Goal: Information Seeking & Learning: Learn about a topic

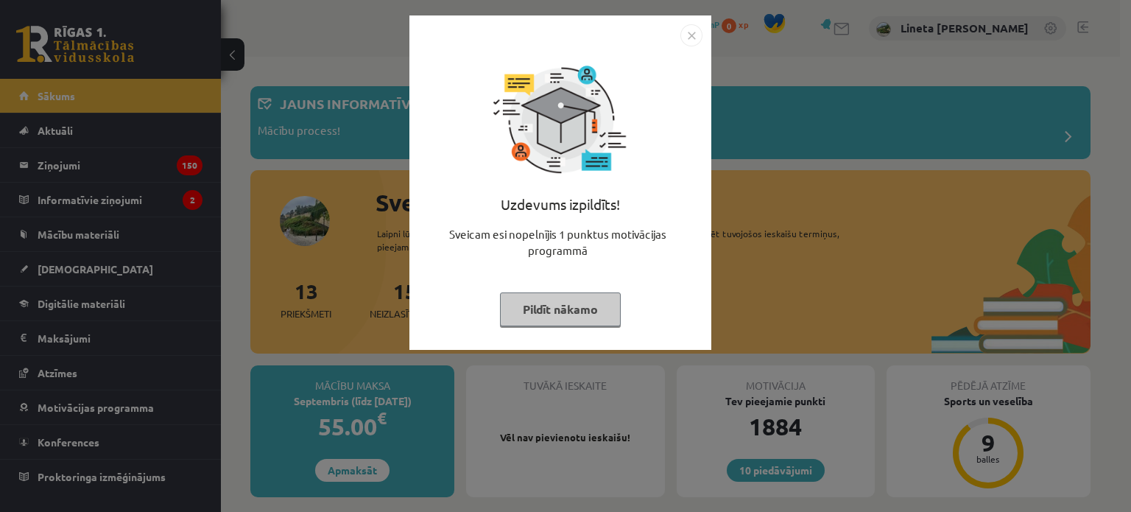
click at [548, 299] on button "Pildīt nākamo" at bounding box center [560, 309] width 121 height 34
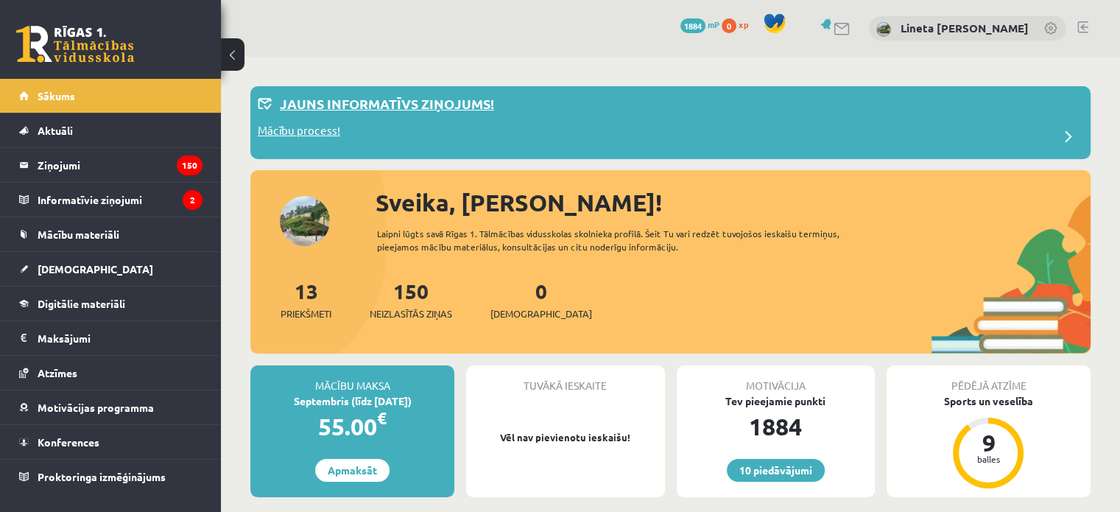
click at [451, 106] on p "Jauns informatīvs ziņojums!" at bounding box center [387, 104] width 214 height 20
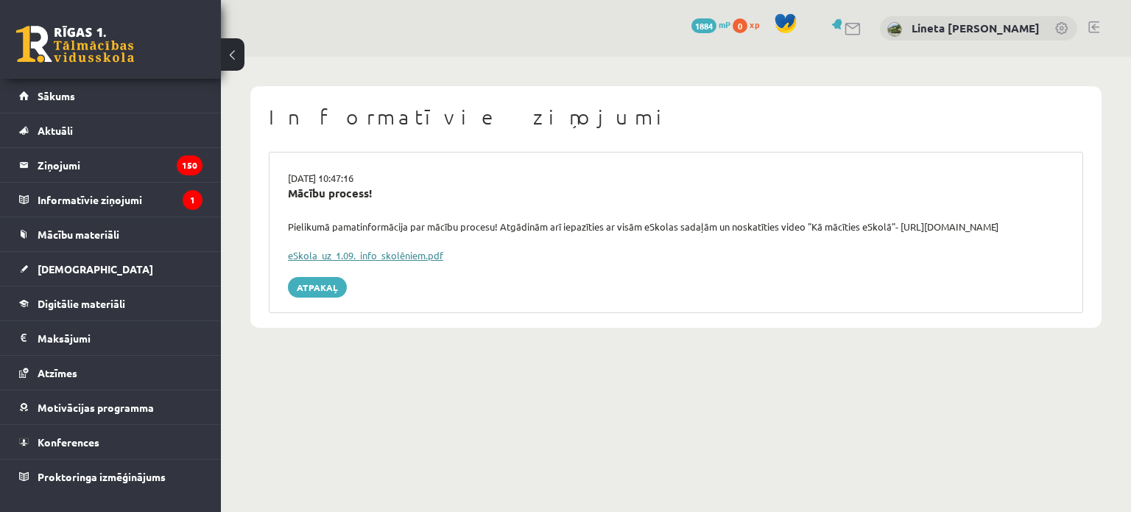
click at [346, 255] on link "eSkola_uz_1.09._info_skolēniem.pdf" at bounding box center [365, 255] width 155 height 13
click at [112, 102] on link "Sākums" at bounding box center [110, 96] width 183 height 34
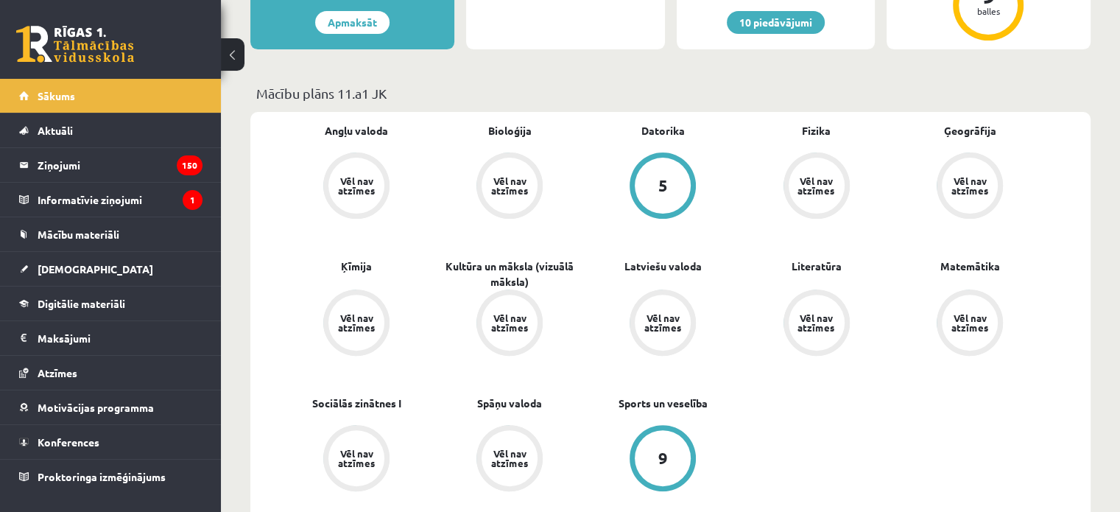
scroll to position [442, 0]
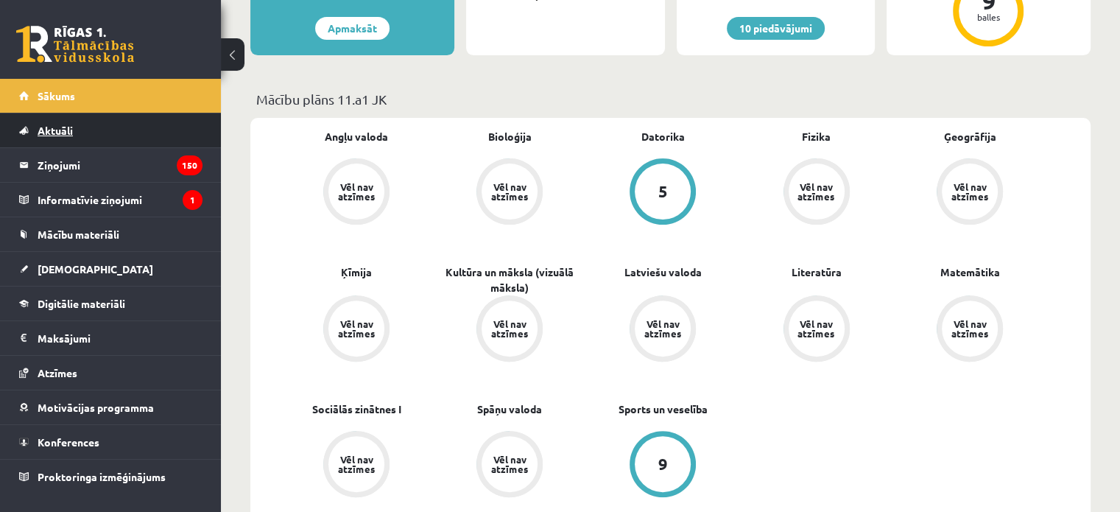
click at [70, 128] on span "Aktuāli" at bounding box center [55, 130] width 35 height 13
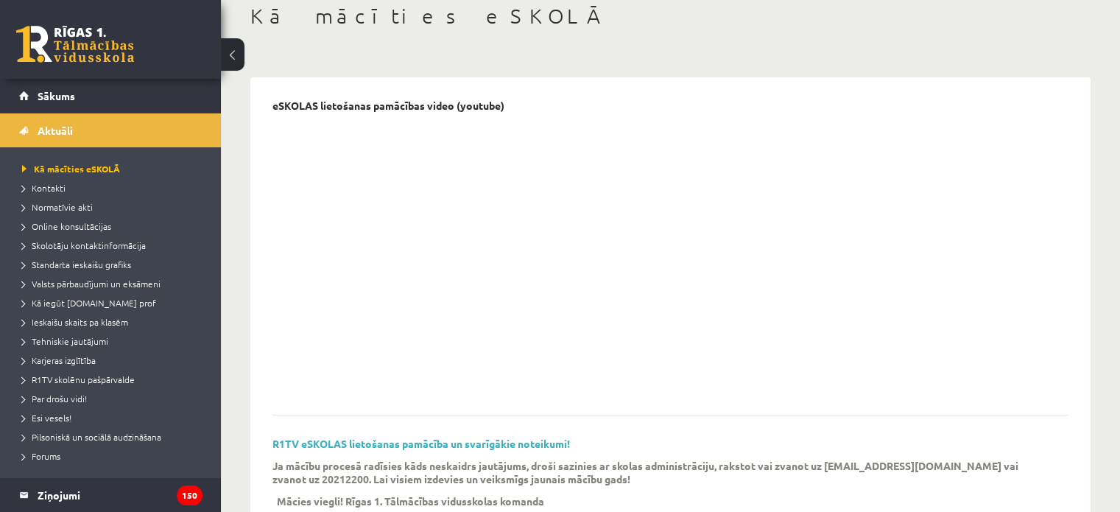
scroll to position [88, 0]
